Goal: Task Accomplishment & Management: Manage account settings

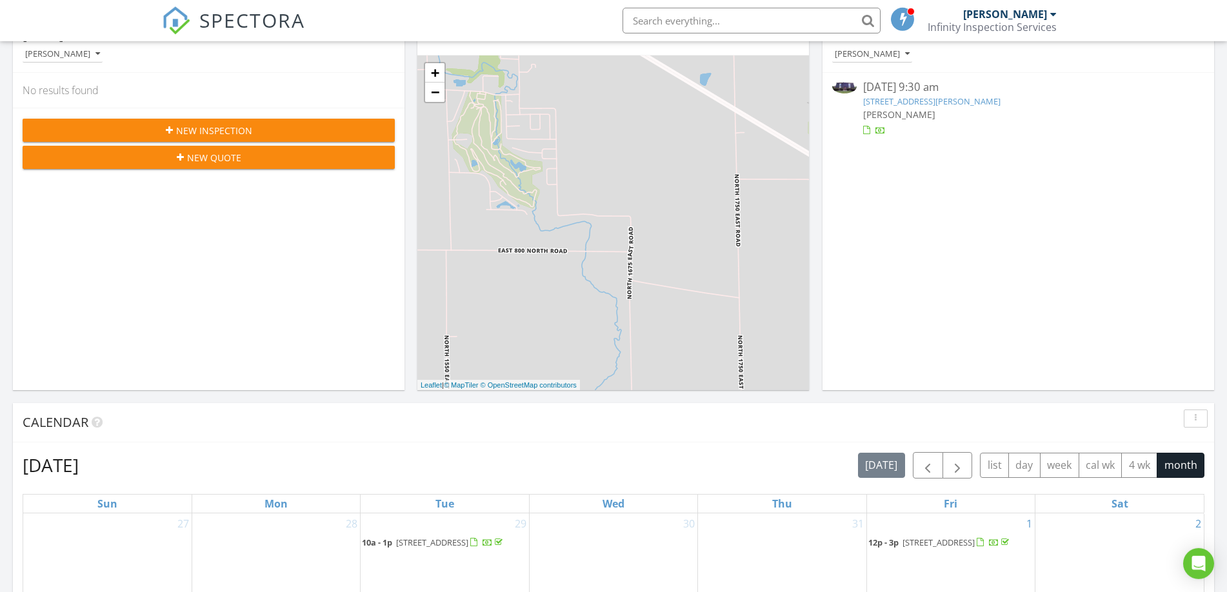
scroll to position [197, 0]
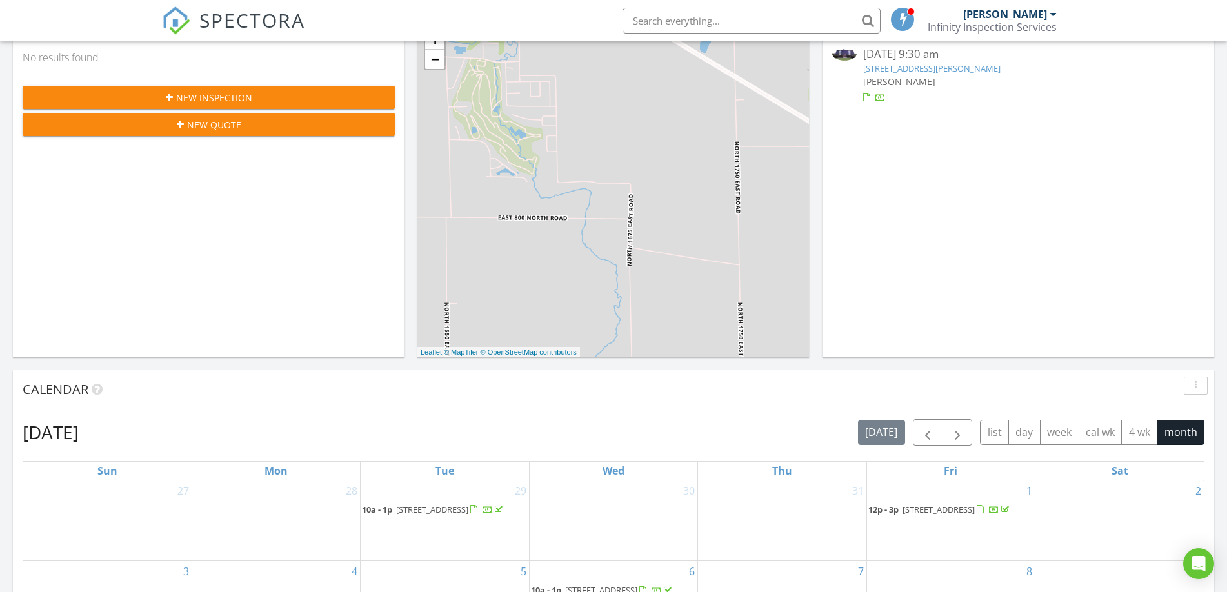
click at [934, 71] on link "1006 Sheryl Ln, Normal, IL 61761" at bounding box center [931, 69] width 137 height 12
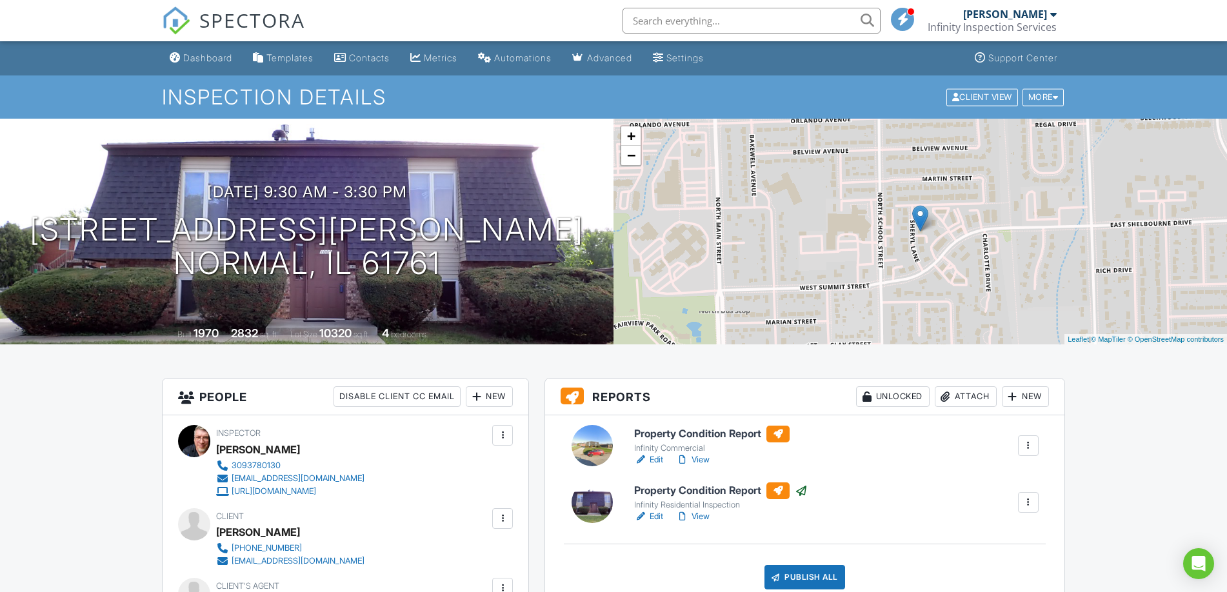
scroll to position [197, 0]
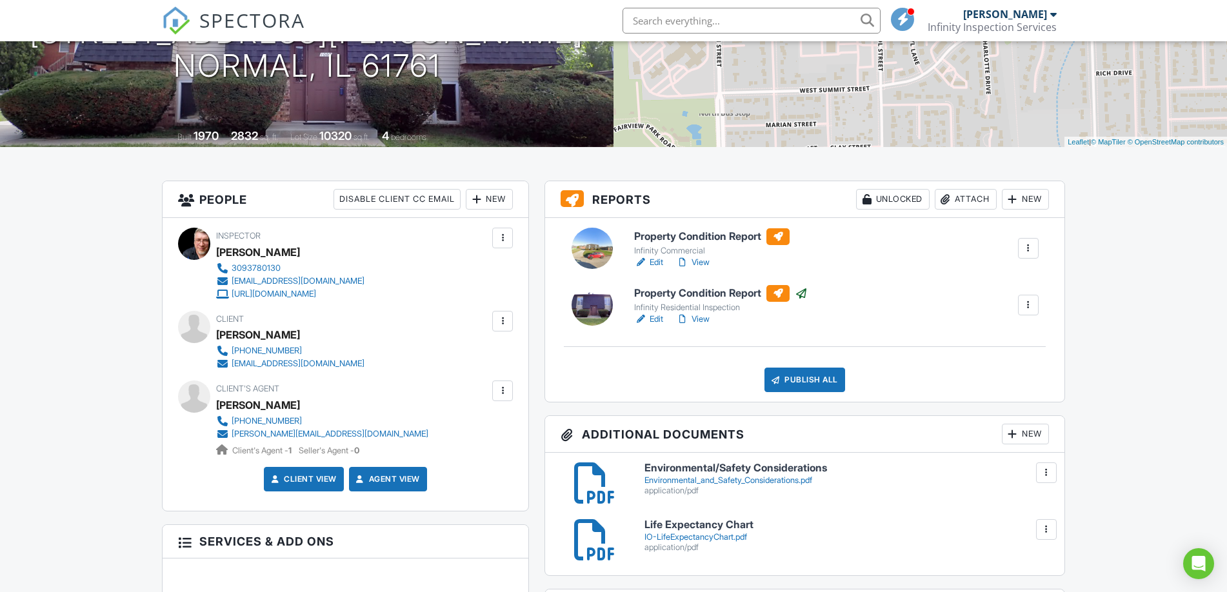
click at [1024, 250] on div at bounding box center [1028, 248] width 13 height 13
click at [1025, 251] on div at bounding box center [1028, 248] width 13 height 13
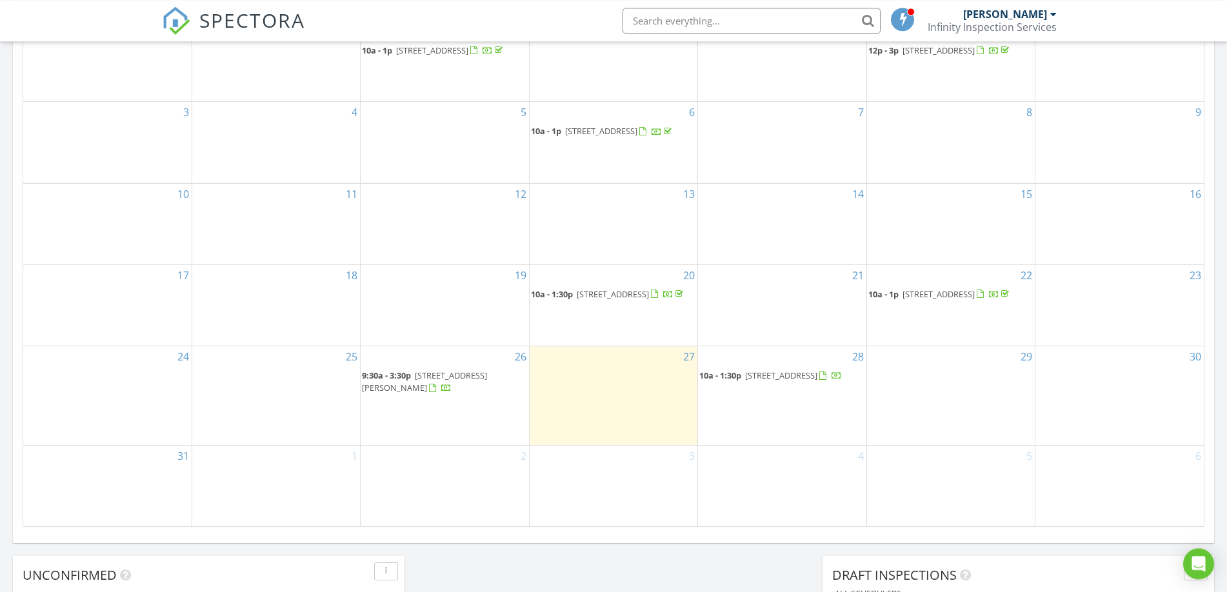
scroll to position [658, 0]
click at [472, 392] on span "1006 Sheryl Ln, Normal 61761" at bounding box center [424, 380] width 125 height 24
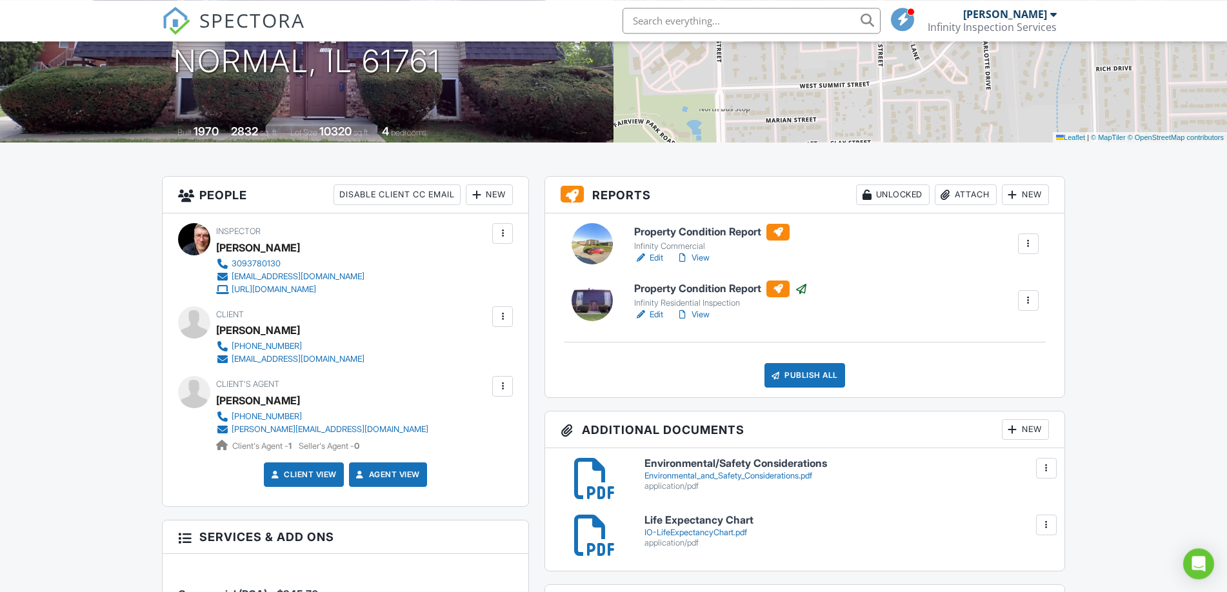
scroll to position [225, 0]
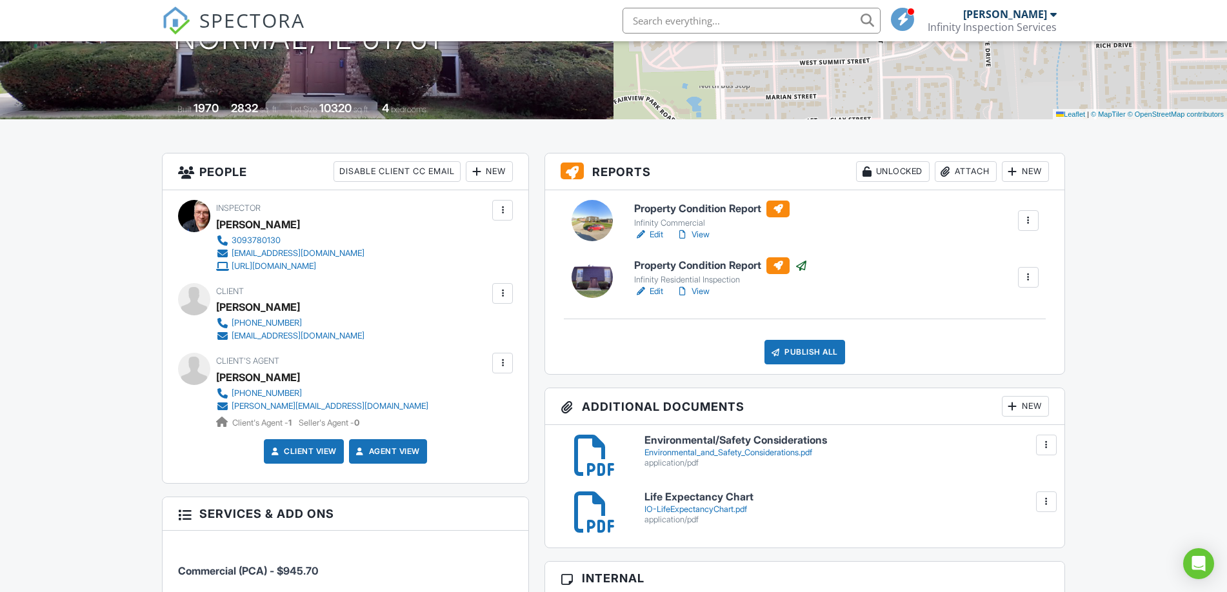
click at [693, 236] on link "View" at bounding box center [693, 234] width 34 height 13
click at [1026, 221] on div at bounding box center [1028, 220] width 13 height 13
click at [1001, 325] on link "Delete" at bounding box center [994, 321] width 77 height 14
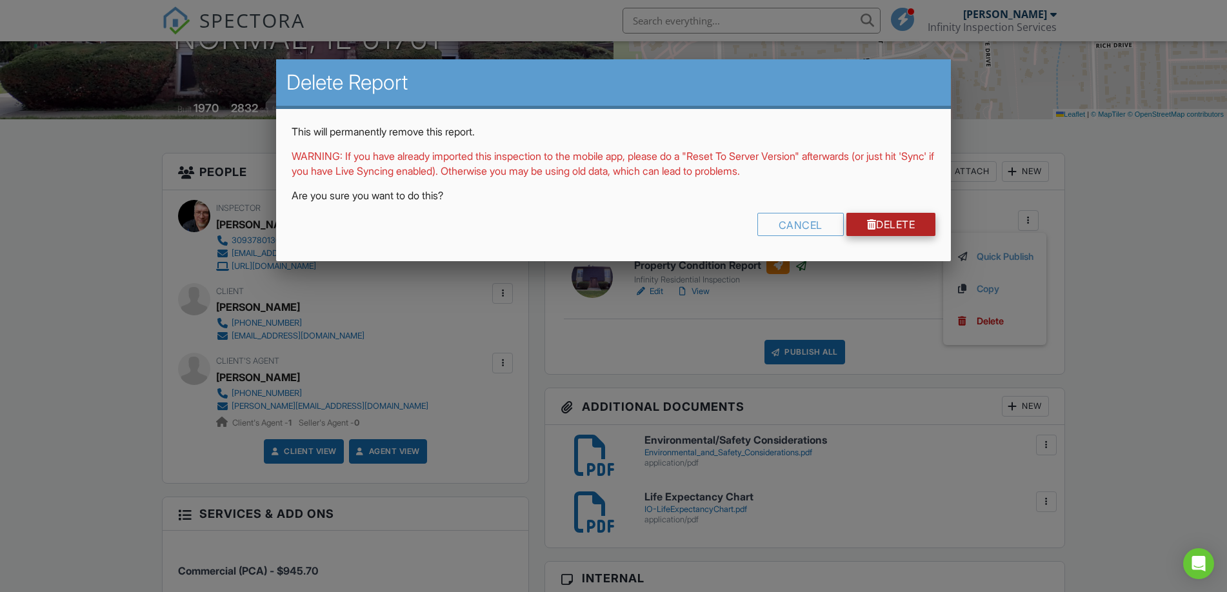
click at [901, 223] on link "Delete" at bounding box center [892, 224] width 90 height 23
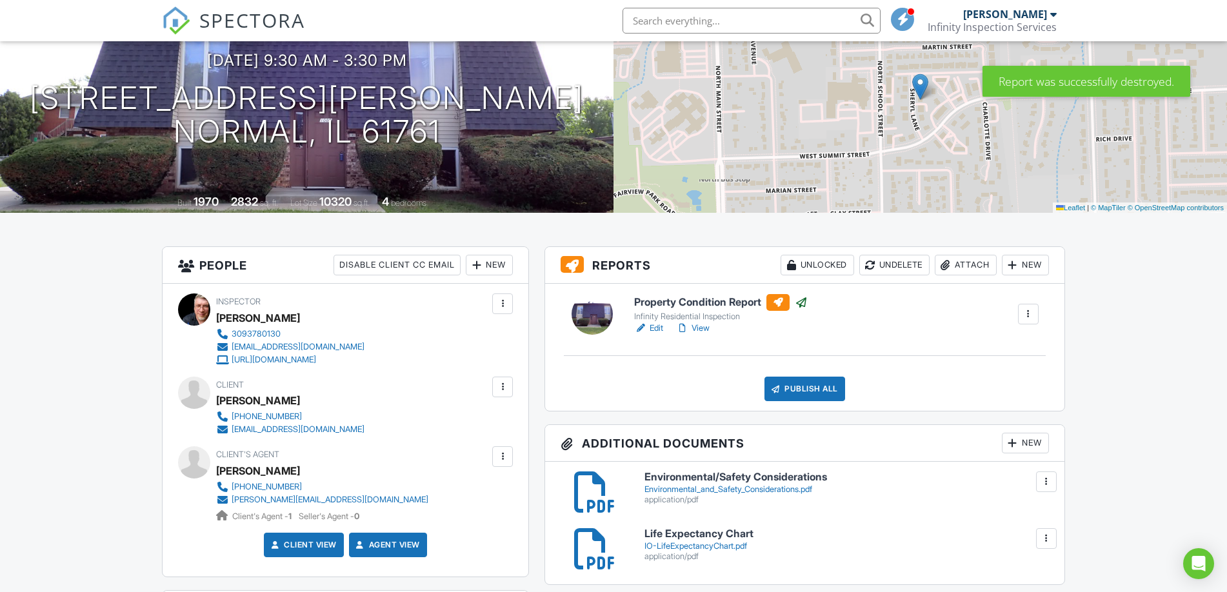
scroll to position [132, 0]
click at [1031, 315] on div at bounding box center [1028, 314] width 13 height 13
click at [1018, 387] on link "View Log" at bounding box center [1004, 383] width 60 height 14
click at [699, 330] on link "View" at bounding box center [693, 328] width 34 height 13
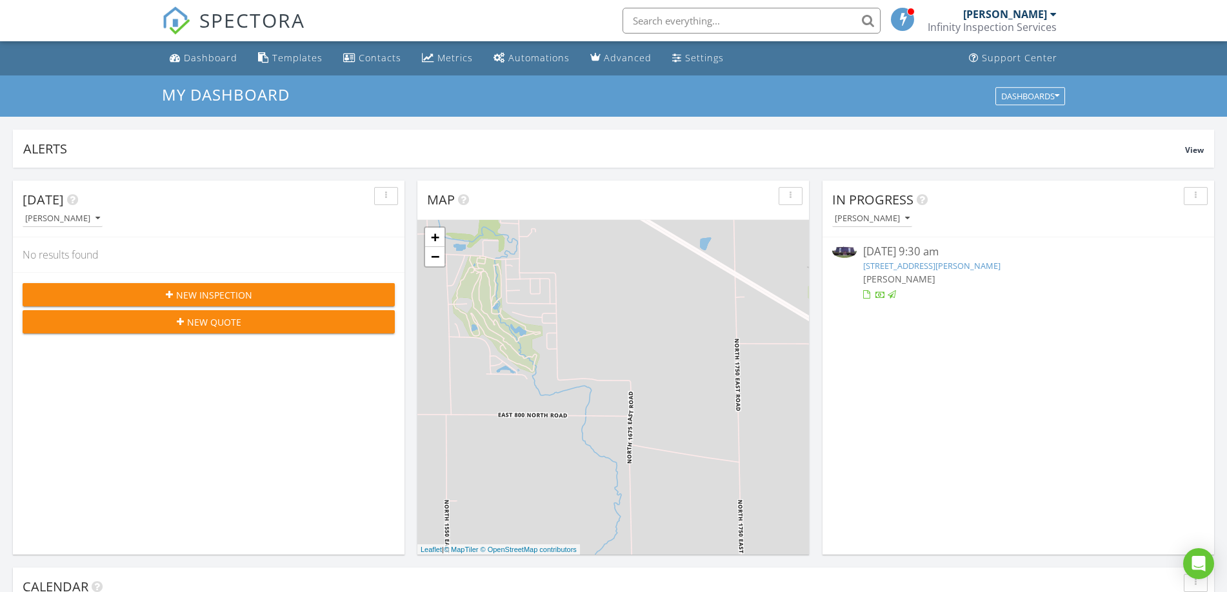
scroll to position [1175, 1228]
